Goal: Task Accomplishment & Management: Manage account settings

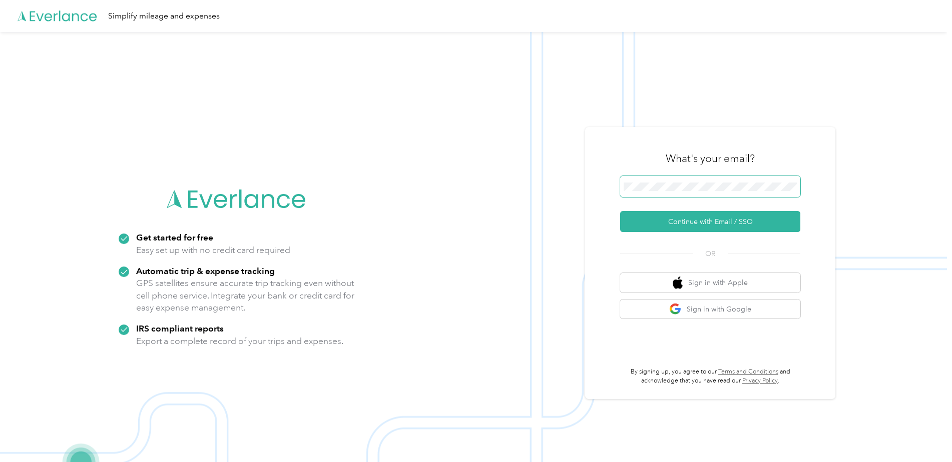
click at [653, 179] on span at bounding box center [710, 186] width 180 height 21
click at [705, 216] on button "Continue with Email / SSO" at bounding box center [710, 221] width 180 height 21
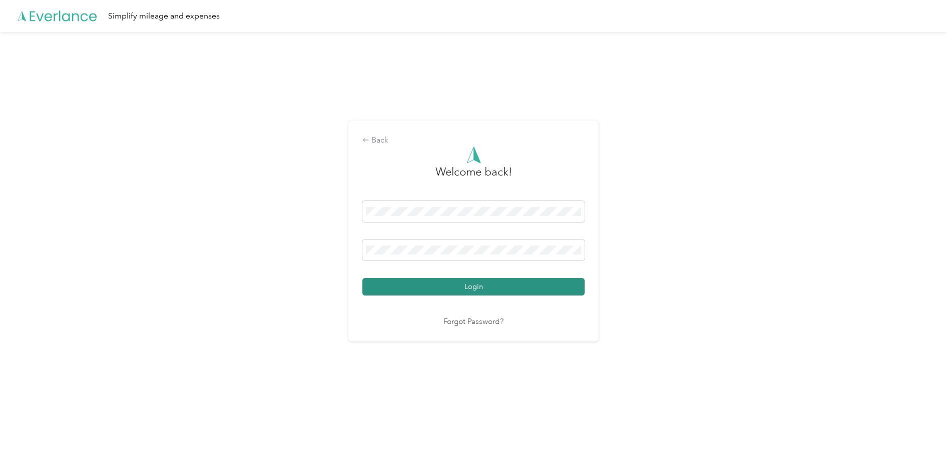
click at [530, 289] on button "Login" at bounding box center [473, 287] width 222 height 18
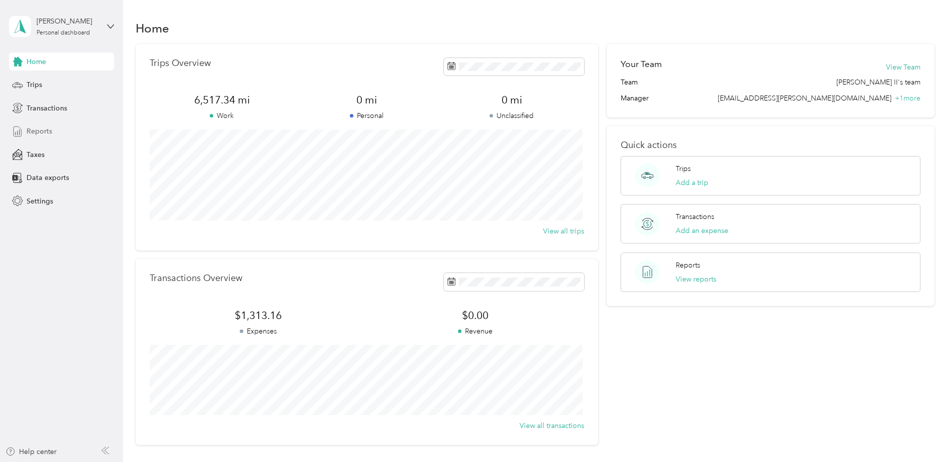
click at [42, 131] on span "Reports" at bounding box center [40, 131] width 26 height 11
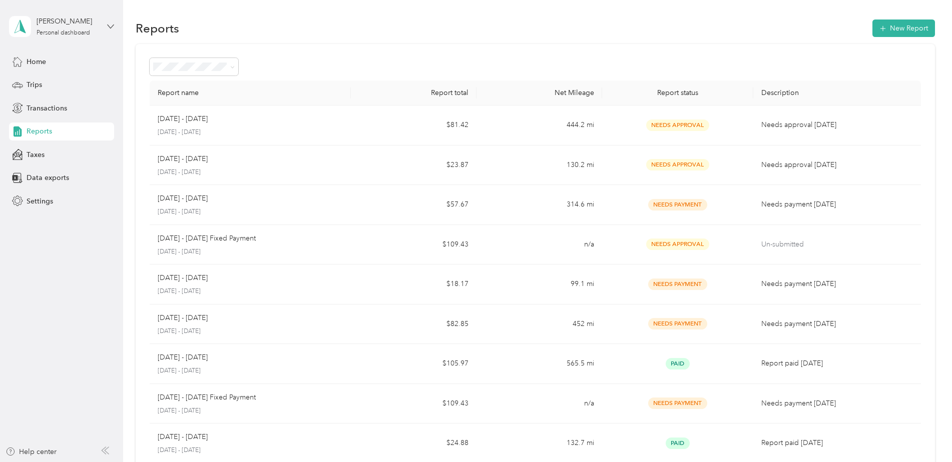
click at [110, 27] on icon at bounding box center [111, 27] width 6 height 4
click at [49, 82] on div "Log out" at bounding box center [142, 83] width 253 height 18
